Goal: Task Accomplishment & Management: Use online tool/utility

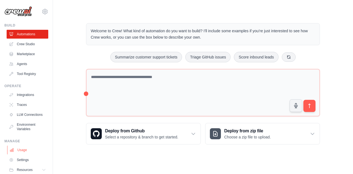
click at [26, 154] on link "Usage" at bounding box center [28, 149] width 42 height 9
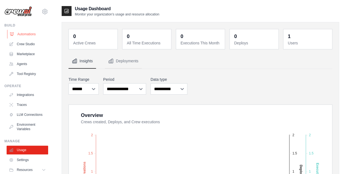
click at [33, 36] on link "Automations" at bounding box center [28, 34] width 42 height 9
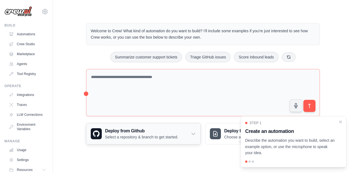
click at [192, 134] on icon at bounding box center [193, 134] width 6 height 6
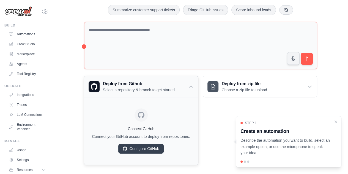
scroll to position [50, 0]
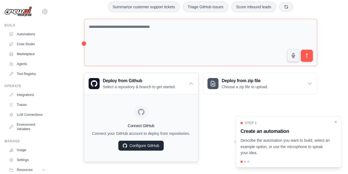
click at [146, 145] on link "Configure GitHub" at bounding box center [140, 145] width 45 height 10
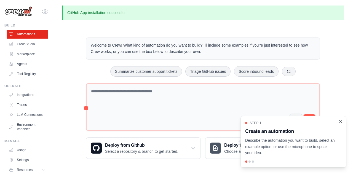
click at [340, 121] on icon "Close walkthrough" at bounding box center [340, 121] width 2 height 2
